Goal: Find contact information: Find contact information

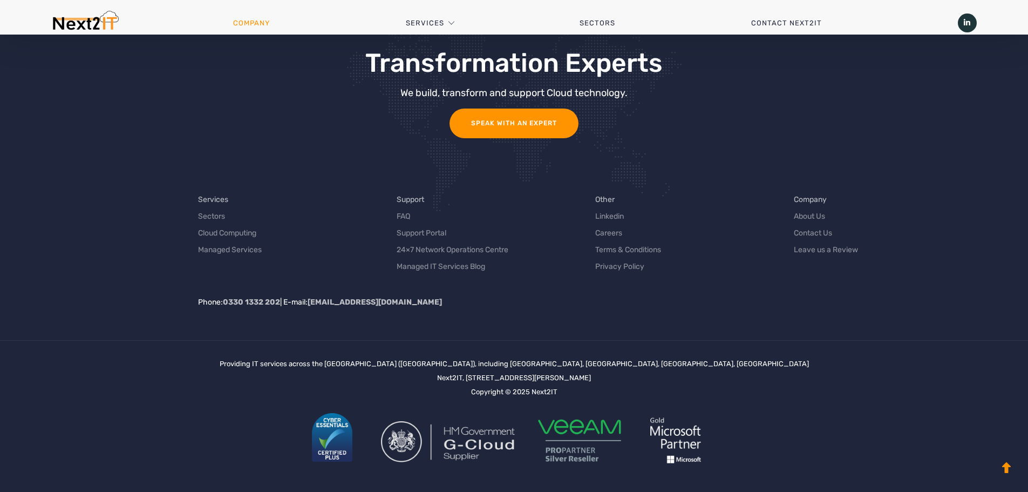
scroll to position [2329, 0]
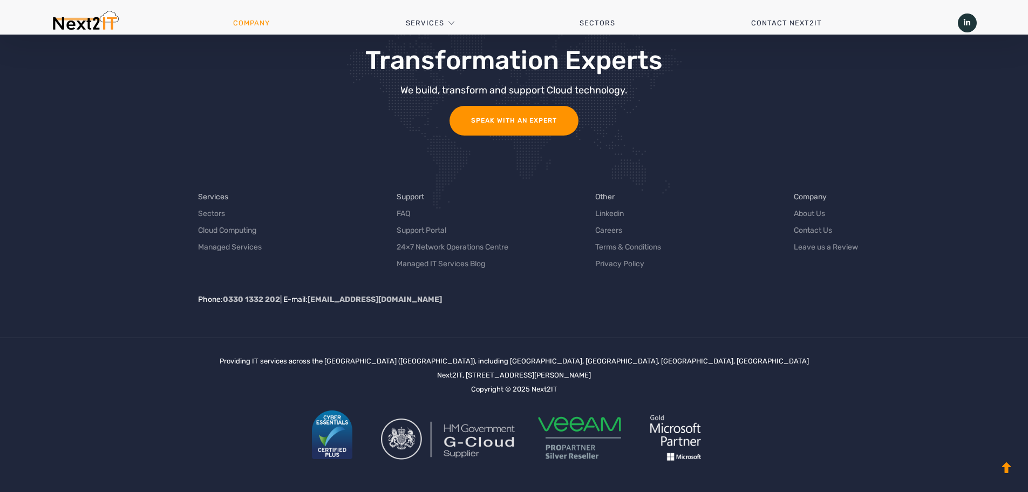
drag, startPoint x: 698, startPoint y: 369, endPoint x: 342, endPoint y: 339, distance: 358.0
click at [342, 339] on div "Providing IT services across the UK (United Kingdom), including Staffordshire, …" at bounding box center [514, 414] width 1028 height 154
click at [327, 350] on div "Providing IT services across the UK (United Kingdom), including Staffordshire, …" at bounding box center [514, 414] width 1028 height 154
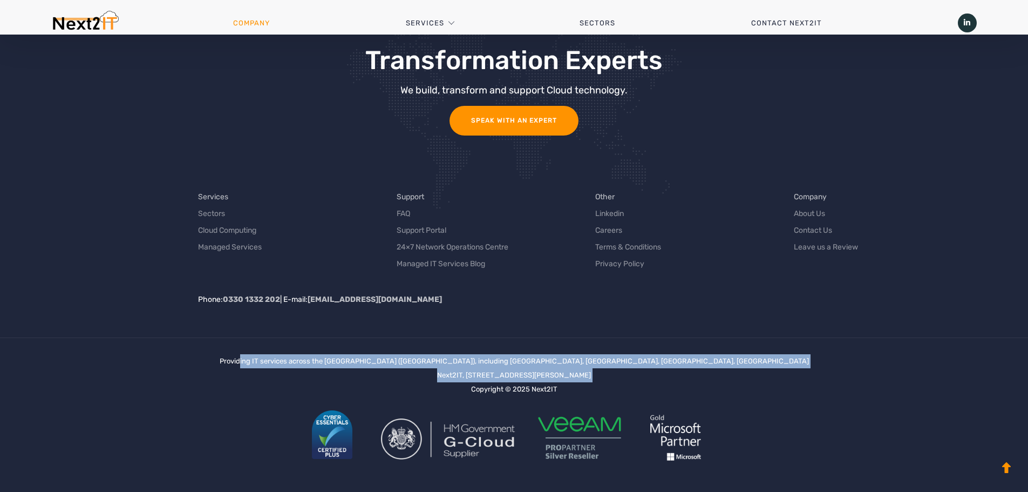
drag, startPoint x: 327, startPoint y: 350, endPoint x: 780, endPoint y: 375, distance: 454.1
click at [780, 375] on div "Providing IT services across the UK (United Kingdom), including Staffordshire, …" at bounding box center [514, 414] width 1028 height 154
click at [780, 375] on div "Providing IT services across the UK (United Kingdom), including Staffordshire, …" at bounding box center [514, 414] width 926 height 121
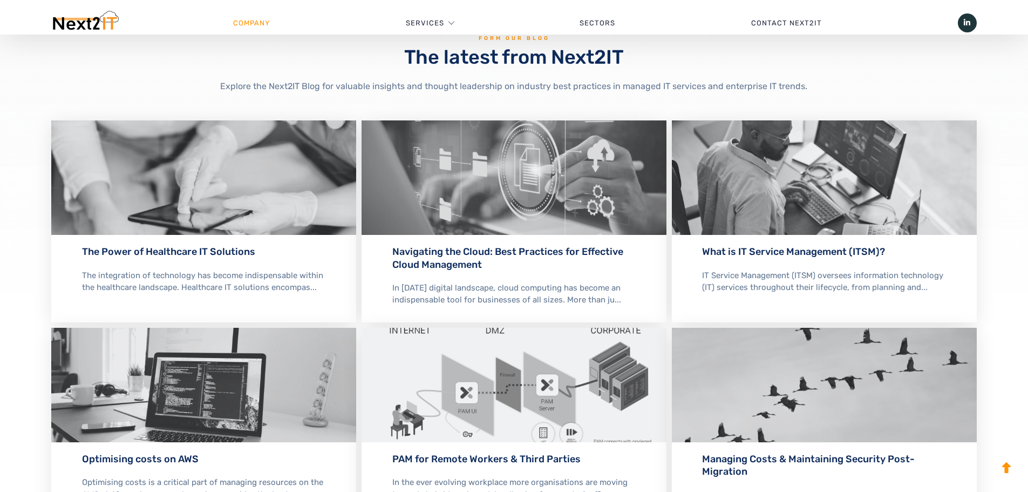
scroll to position [1573, 0]
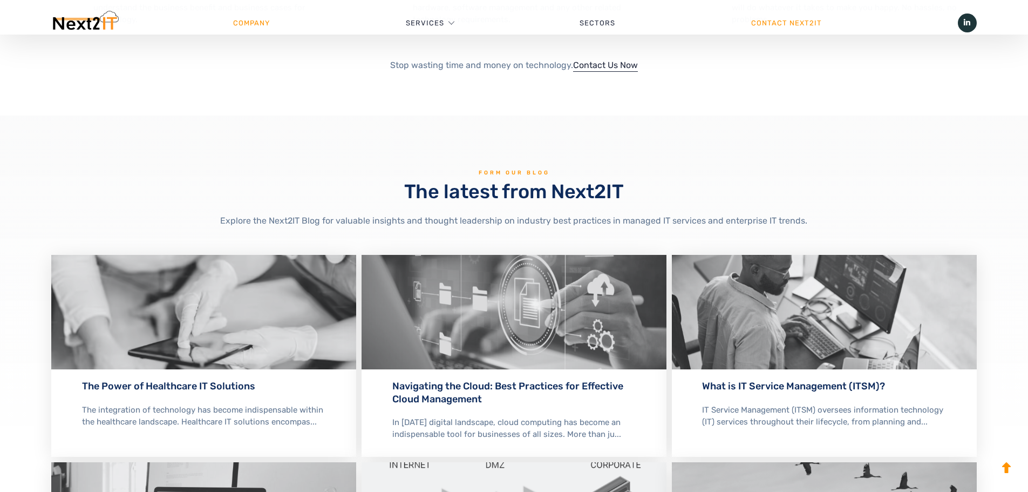
click at [775, 22] on link "Contact Next2IT" at bounding box center [786, 23] width 207 height 32
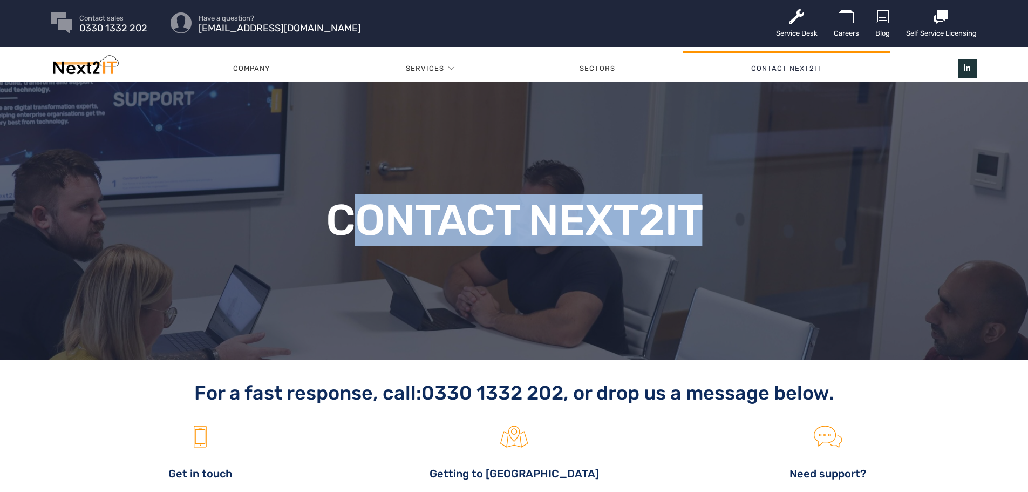
drag, startPoint x: 699, startPoint y: 233, endPoint x: 341, endPoint y: 212, distance: 359.0
click at [341, 212] on h1 "Contact Next2IT" at bounding box center [514, 220] width 463 height 43
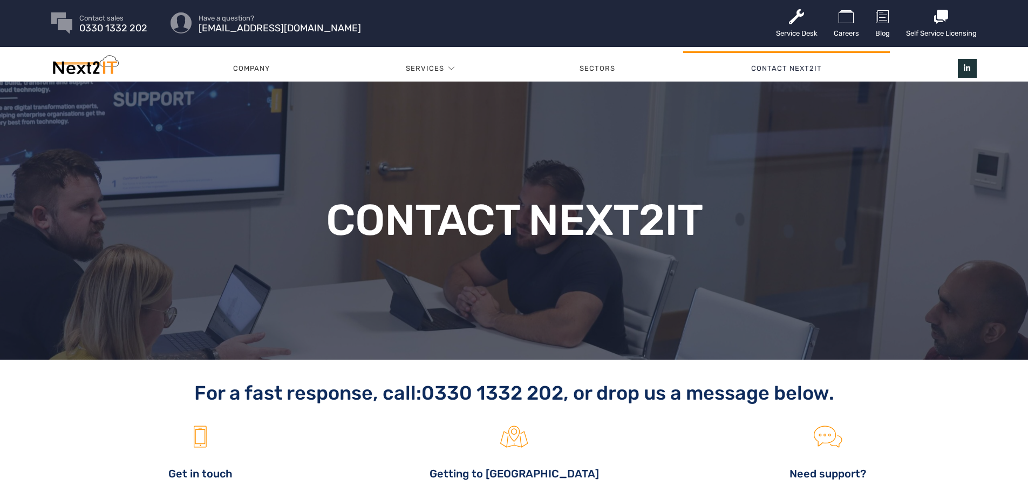
click at [339, 212] on h1 "Contact Next2IT" at bounding box center [514, 220] width 463 height 43
drag, startPoint x: 566, startPoint y: 400, endPoint x: 427, endPoint y: 394, distance: 139.4
click at [427, 394] on h2 "For a fast response, call: [PHONE_NUMBER] , or drop us a message below." at bounding box center [514, 392] width 926 height 23
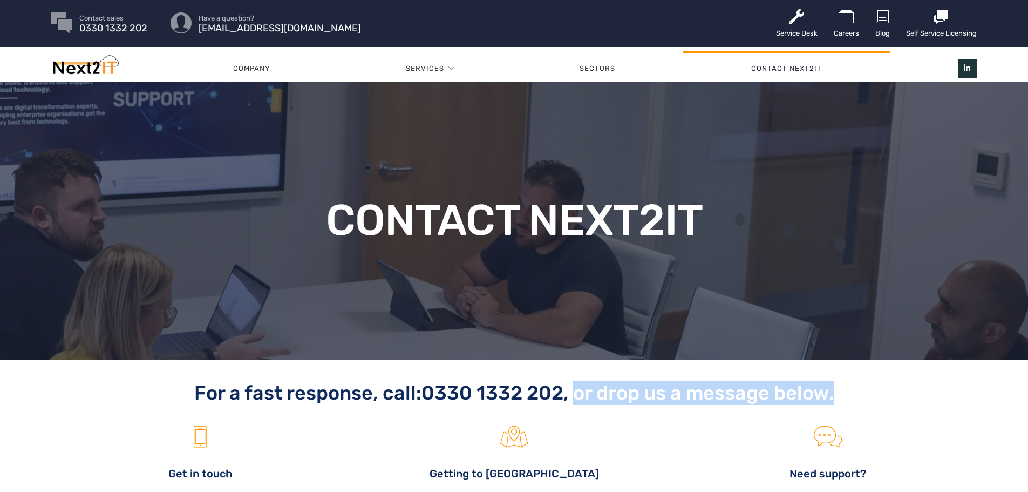
drag, startPoint x: 575, startPoint y: 398, endPoint x: 841, endPoint y: 399, distance: 266.1
click at [844, 399] on h2 "For a fast response, call: [PHONE_NUMBER] , or drop us a message below." at bounding box center [514, 392] width 926 height 23
click at [839, 396] on h2 "For a fast response, call: [PHONE_NUMBER] , or drop us a message below." at bounding box center [514, 392] width 926 height 23
drag, startPoint x: 846, startPoint y: 393, endPoint x: 578, endPoint y: 398, distance: 268.3
click at [578, 398] on h2 "For a fast response, call: [PHONE_NUMBER] , or drop us a message below." at bounding box center [514, 392] width 926 height 23
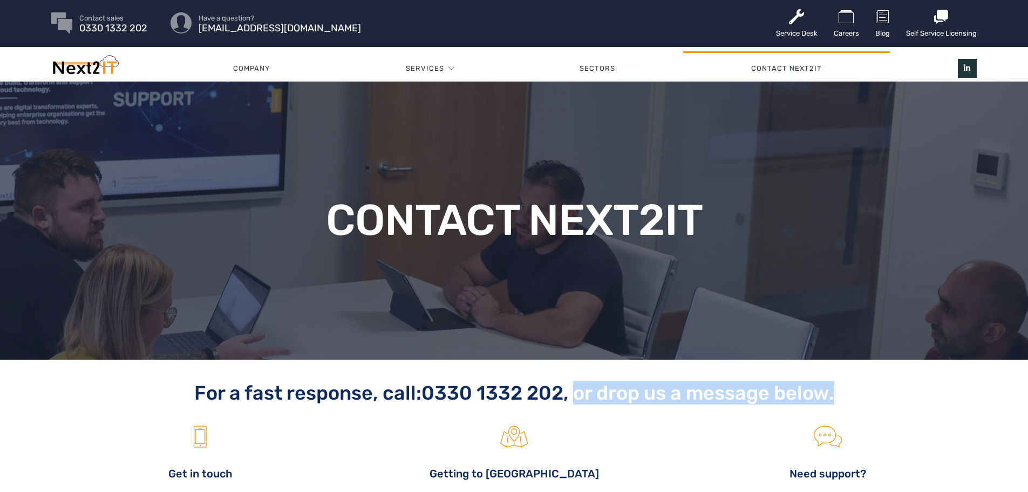
click at [578, 398] on h2 "For a fast response, call: [PHONE_NUMBER] , or drop us a message below." at bounding box center [514, 392] width 926 height 23
drag, startPoint x: 578, startPoint y: 398, endPoint x: 872, endPoint y: 396, distance: 294.2
click at [872, 396] on h2 "For a fast response, call: [PHONE_NUMBER] , or drop us a message below." at bounding box center [514, 392] width 926 height 23
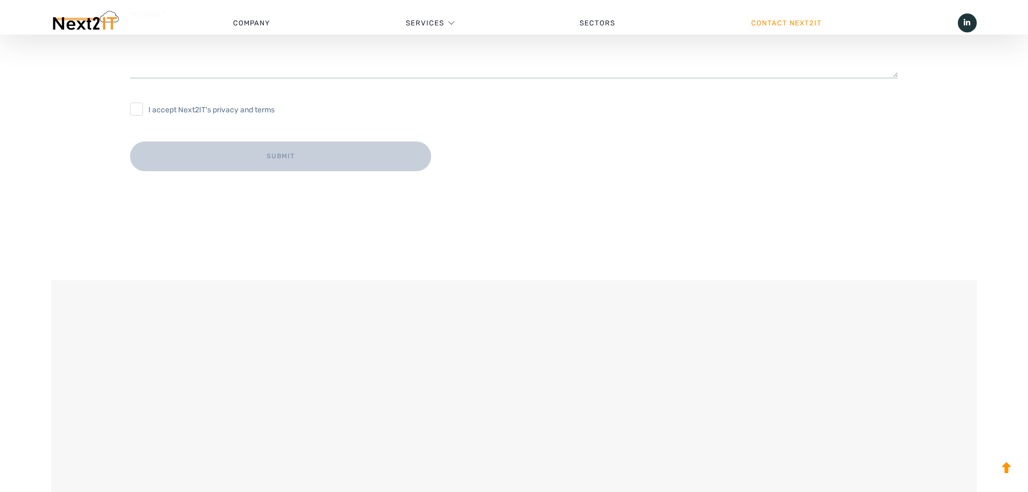
scroll to position [648, 0]
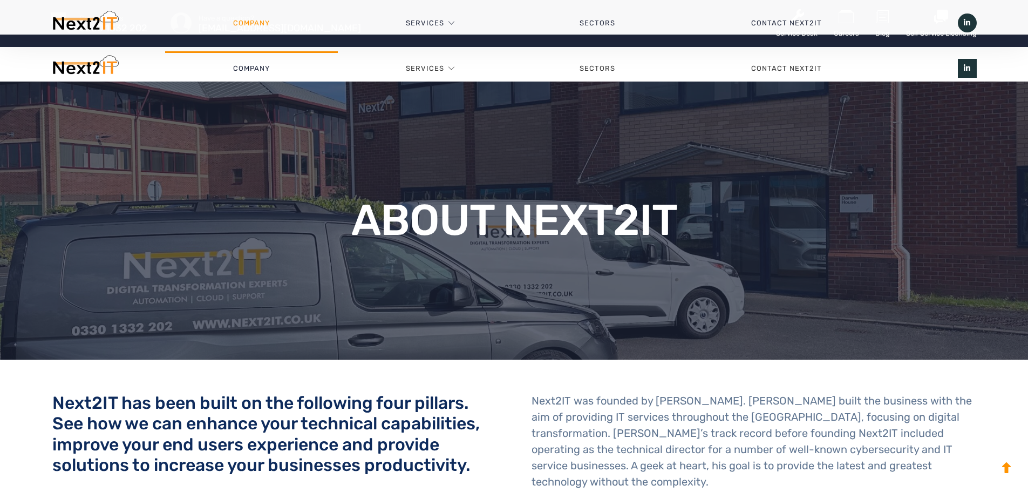
scroll to position [1573, 0]
